Goal: Transaction & Acquisition: Obtain resource

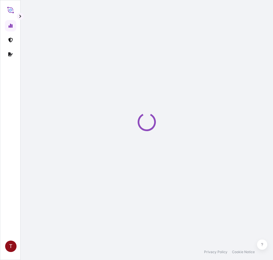
select select "2025"
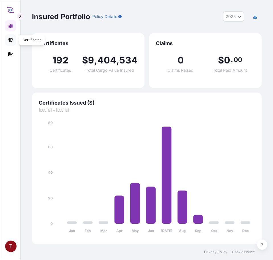
click at [10, 40] on icon at bounding box center [10, 40] width 4 height 5
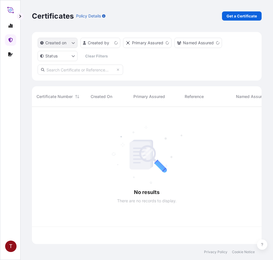
scroll to position [136, 226]
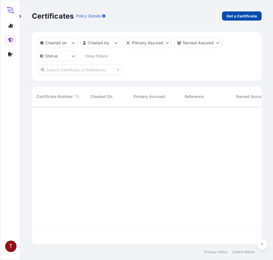
click at [243, 14] on p "Get a Certificate" at bounding box center [242, 16] width 31 height 6
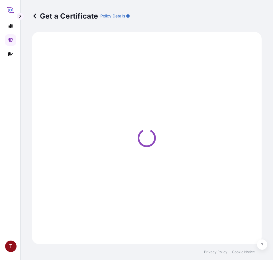
select select "Ocean Vessel"
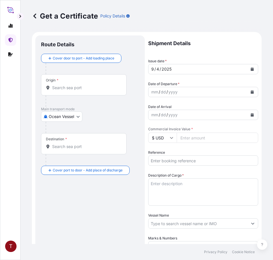
click at [70, 88] on input "Origin *" at bounding box center [85, 88] width 67 height 6
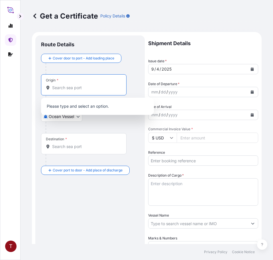
paste input "[GEOGRAPHIC_DATA], [GEOGRAPHIC_DATA]"
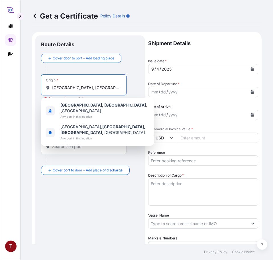
click at [68, 89] on input "[GEOGRAPHIC_DATA], [GEOGRAPHIC_DATA]" at bounding box center [85, 88] width 67 height 6
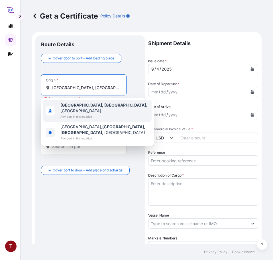
click at [84, 114] on span "Any port in this location" at bounding box center [104, 117] width 89 height 6
type input "[GEOGRAPHIC_DATA], [GEOGRAPHIC_DATA], [GEOGRAPHIC_DATA]"
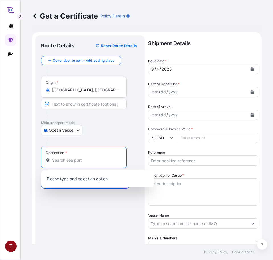
click at [65, 159] on input "Destination *" at bounding box center [85, 160] width 67 height 6
paste input "[GEOGRAPHIC_DATA]"
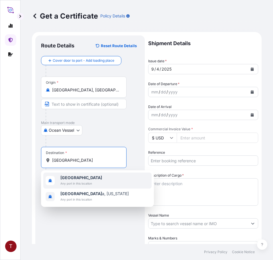
click at [78, 177] on span "[GEOGRAPHIC_DATA]" at bounding box center [81, 178] width 42 height 6
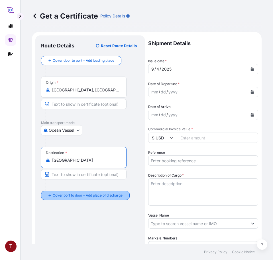
type input "[GEOGRAPHIC_DATA]"
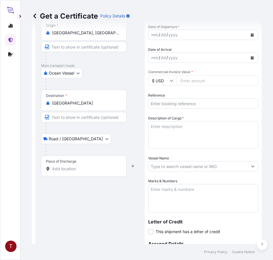
scroll to position [114, 0]
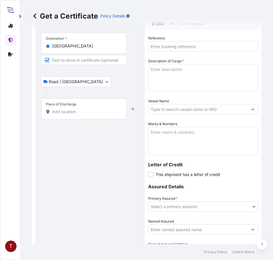
click at [76, 142] on div "Route Details Reset Route Details Cover door to port - Add loading place Place …" at bounding box center [90, 100] width 98 height 347
click at [68, 110] on input "Place of Discharge" at bounding box center [85, 112] width 67 height 6
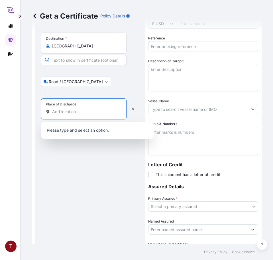
paste input "[GEOGRAPHIC_DATA], [GEOGRAPHIC_DATA]"
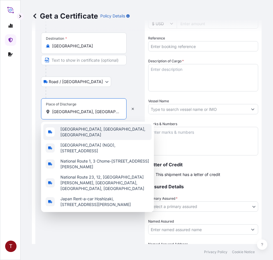
click at [73, 131] on span "[GEOGRAPHIC_DATA], [GEOGRAPHIC_DATA], [GEOGRAPHIC_DATA]" at bounding box center [104, 131] width 89 height 11
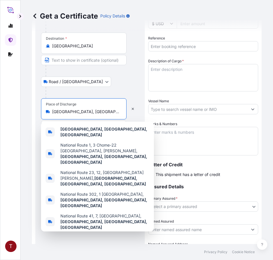
click at [67, 124] on div "[GEOGRAPHIC_DATA], [GEOGRAPHIC_DATA], [GEOGRAPHIC_DATA]" at bounding box center [97, 132] width 108 height 16
paste input "[GEOGRAPHIC_DATA], [GEOGRAPHIC_DATA]"
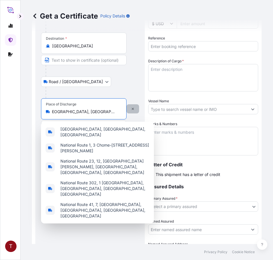
type input "[GEOGRAPHIC_DATA], [GEOGRAPHIC_DATA], [GEOGRAPHIC_DATA]"
click at [132, 110] on icon "button" at bounding box center [132, 108] width 3 height 3
select select "Road / [GEOGRAPHIC_DATA]"
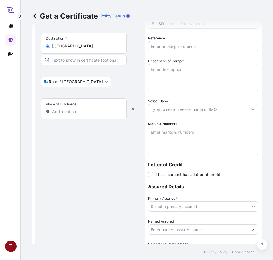
click at [67, 113] on input "Place of Discharge" at bounding box center [85, 112] width 67 height 6
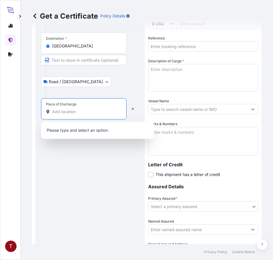
paste input "[GEOGRAPHIC_DATA], [GEOGRAPHIC_DATA]"
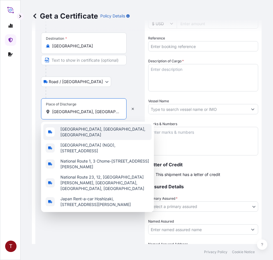
click at [86, 128] on div "[GEOGRAPHIC_DATA], [GEOGRAPHIC_DATA], [GEOGRAPHIC_DATA]" at bounding box center [97, 132] width 108 height 16
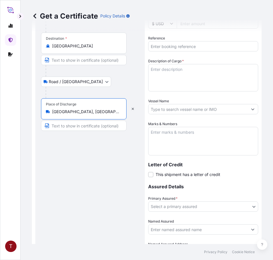
type input "[GEOGRAPHIC_DATA], [GEOGRAPHIC_DATA], [GEOGRAPHIC_DATA]"
click at [78, 126] on input "Text to appear on certificate" at bounding box center [84, 125] width 86 height 10
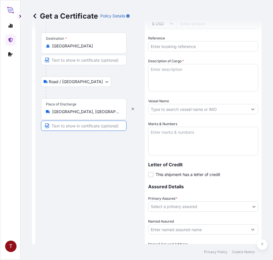
paste input "[GEOGRAPHIC_DATA], [GEOGRAPHIC_DATA]"
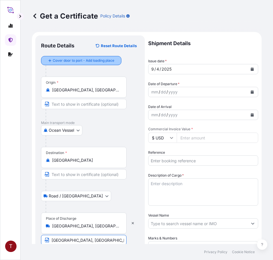
type input "[GEOGRAPHIC_DATA], [GEOGRAPHIC_DATA]"
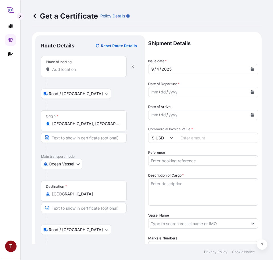
click at [77, 69] on input "Place of loading" at bounding box center [85, 69] width 67 height 6
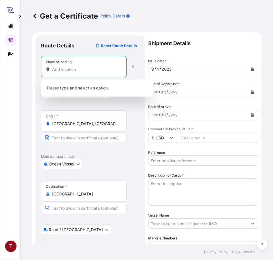
paste input "[GEOGRAPHIC_DATA], [GEOGRAPHIC_DATA]"
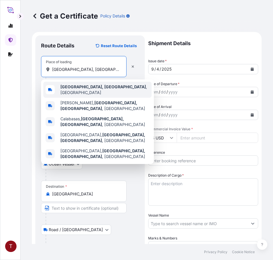
click at [86, 84] on div "[GEOGRAPHIC_DATA], [GEOGRAPHIC_DATA] , [GEOGRAPHIC_DATA]" at bounding box center [97, 90] width 108 height 16
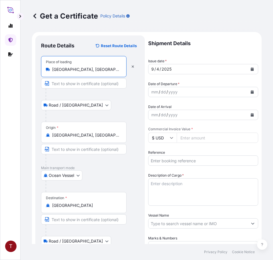
type input "[GEOGRAPHIC_DATA], [GEOGRAPHIC_DATA], [GEOGRAPHIC_DATA]"
click at [251, 92] on button "Calendar" at bounding box center [252, 91] width 9 height 9
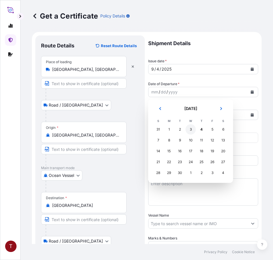
click at [190, 130] on div "3" at bounding box center [191, 129] width 10 height 10
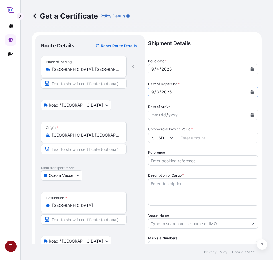
click at [251, 116] on icon "Calendar" at bounding box center [252, 114] width 3 height 3
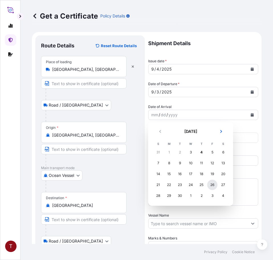
click at [212, 183] on div "26" at bounding box center [212, 184] width 10 height 10
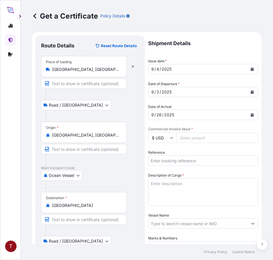
click at [187, 136] on input "Commercial Invoice Value *" at bounding box center [218, 137] width 82 height 10
paste input "6188.88"
type input "6188.88"
drag, startPoint x: 175, startPoint y: 158, endPoint x: 139, endPoint y: 149, distance: 37.1
click at [175, 158] on input "Reference" at bounding box center [203, 160] width 110 height 10
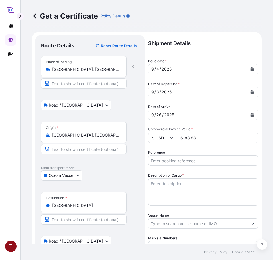
click at [191, 159] on input "Reference" at bounding box center [203, 160] width 110 height 10
paste input "10420839728"
type input "10420839728"
click at [176, 192] on textarea "Description of Cargo *" at bounding box center [203, 191] width 110 height 27
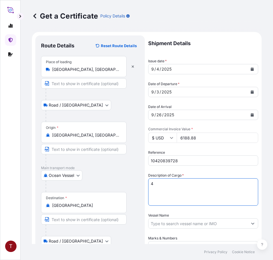
paste textarea "DRUMS LOADED INTO 1 LCL CALIMULSE PR"
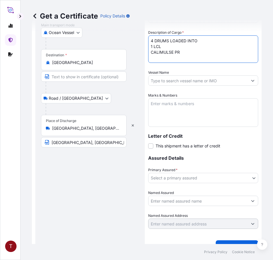
scroll to position [154, 0]
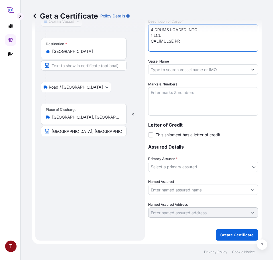
type textarea "4 DRUMS LOADED INTO 1 LCL CALIMULSE PR"
click at [166, 66] on input "Vessel Name" at bounding box center [198, 69] width 99 height 10
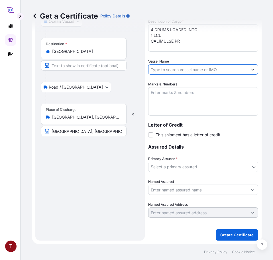
paste input "ONE HANNOVER 098W"
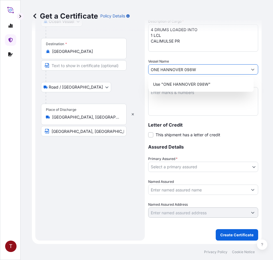
type input "ONE HANNOVER 098W"
click at [177, 105] on textarea "Marks & Numbers" at bounding box center [203, 101] width 110 height 29
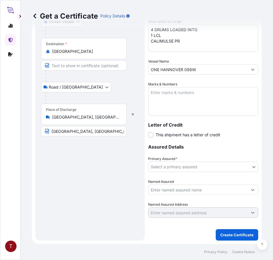
click at [168, 103] on textarea "Marks & Numbers" at bounding box center [203, 101] width 110 height 29
paste textarea "10420839728 107886 235883 A05425"
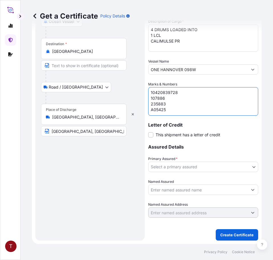
scroll to position [2, 0]
drag, startPoint x: 167, startPoint y: 96, endPoint x: 146, endPoint y: 96, distance: 21.4
click at [146, 96] on form "Route Details Reset Route Details Place of loading [GEOGRAPHIC_DATA], [GEOGRAPH…" at bounding box center [147, 61] width 230 height 366
type textarea "10420839728 235883 A05425"
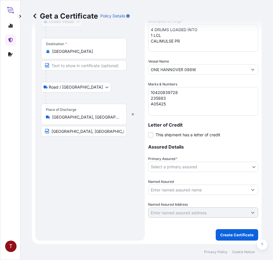
click at [194, 166] on body "T Get a Certificate Policy Details Route Details Reset Route Details Place of l…" at bounding box center [136, 130] width 273 height 260
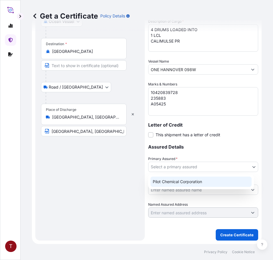
click at [181, 181] on div "Pilot Chemical Corporation" at bounding box center [201, 181] width 101 height 10
select select "31545"
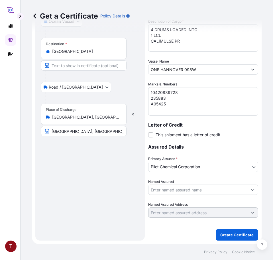
click at [163, 190] on input "Named Assured" at bounding box center [198, 189] width 99 height 10
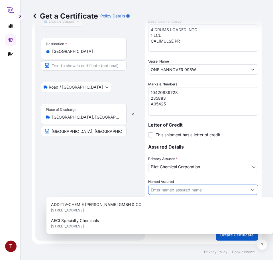
paste input "SANYO LIFE MATERIAL CO LTD 8TH [GEOGRAPHIC_DATA]. CENTER [GEOGRAPHIC_DATA] JP"
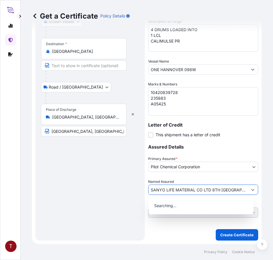
scroll to position [0, 91]
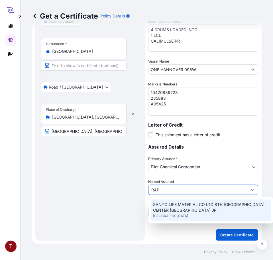
click at [198, 207] on span "SANYO LIFE MATERIAL CO LTD 8TH [GEOGRAPHIC_DATA]. CENTER [GEOGRAPHIC_DATA] JP" at bounding box center [211, 206] width 116 height 11
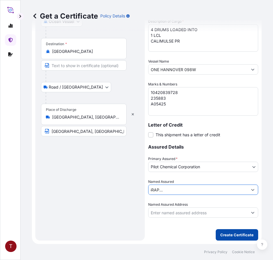
type input "SANYO LIFE MATERIAL CO LTD 8TH [GEOGRAPHIC_DATA]. CENTER [GEOGRAPHIC_DATA] JP"
click at [223, 235] on p "Create Certificate" at bounding box center [237, 235] width 33 height 6
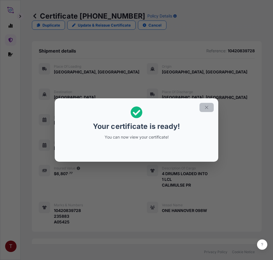
click at [207, 108] on icon "button" at bounding box center [206, 107] width 5 height 5
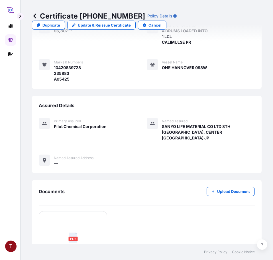
scroll to position [221, 0]
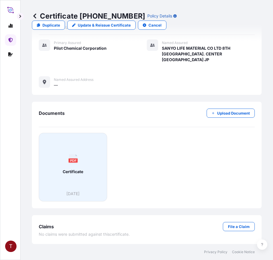
click at [70, 169] on span "Certificate" at bounding box center [73, 172] width 21 height 6
